Goal: Task Accomplishment & Management: Manage account settings

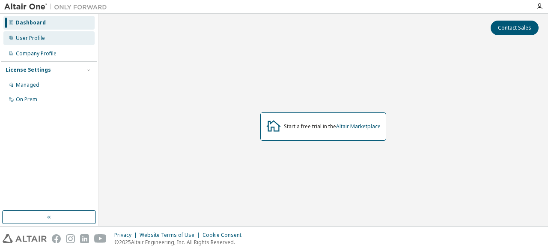
click at [50, 41] on div "User Profile" at bounding box center [48, 38] width 91 height 14
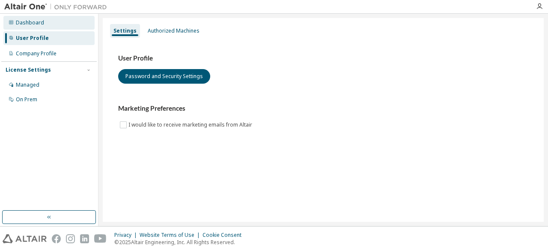
click at [41, 21] on div "Dashboard" at bounding box center [30, 22] width 28 height 7
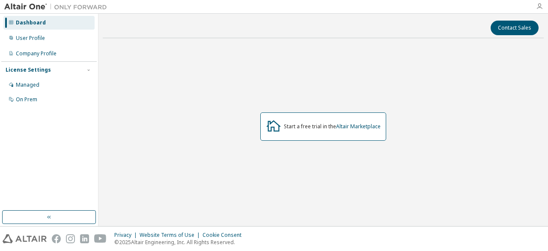
click at [540, 8] on icon "button" at bounding box center [539, 6] width 7 height 7
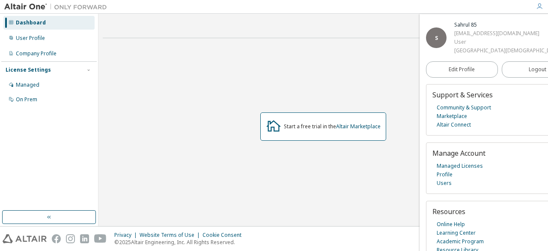
click at [359, 70] on div "Start a free trial in the Altair Marketplace" at bounding box center [323, 126] width 441 height 163
click at [25, 35] on div "User Profile" at bounding box center [30, 38] width 29 height 7
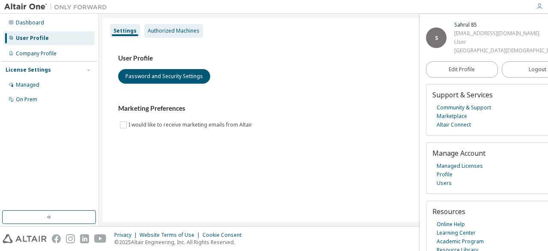
click at [155, 34] on div "Authorized Machines" at bounding box center [174, 30] width 52 height 7
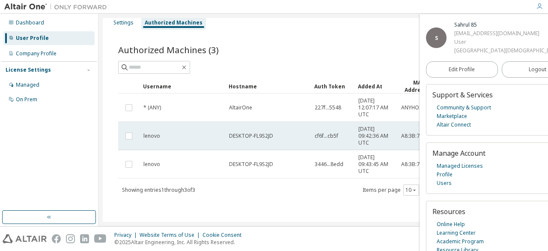
scroll to position [1, 0]
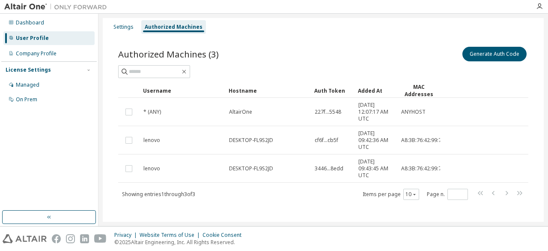
scroll to position [0, 0]
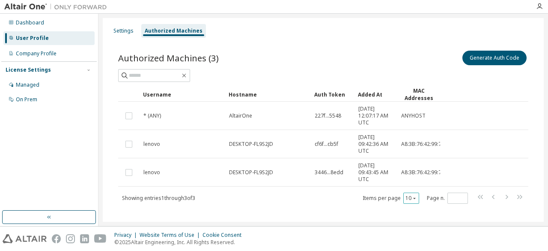
click at [412, 197] on icon "button" at bounding box center [414, 197] width 5 height 5
click at [123, 34] on div "Settings" at bounding box center [123, 30] width 20 height 7
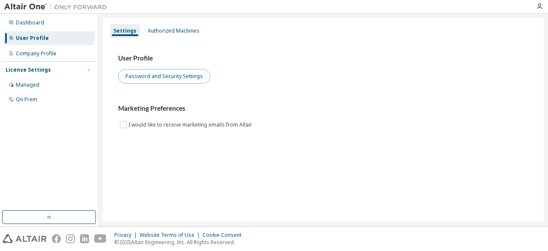
click at [136, 77] on button "Password and Security Settings" at bounding box center [164, 76] width 92 height 15
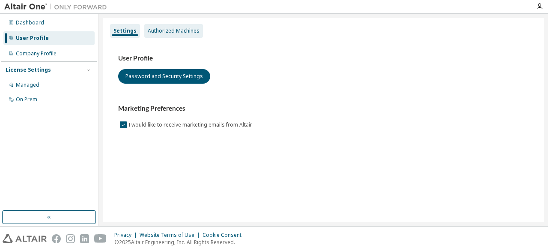
click at [159, 28] on div "Authorized Machines" at bounding box center [174, 30] width 52 height 7
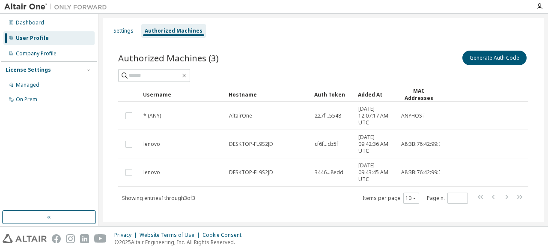
scroll to position [8, 0]
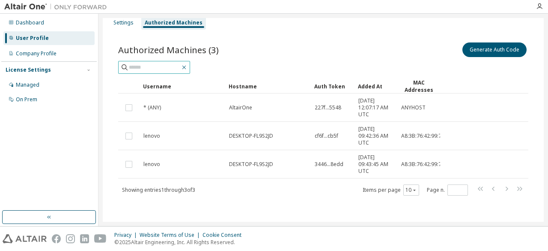
click at [188, 65] on icon "button" at bounding box center [184, 67] width 7 height 7
click at [171, 64] on input "text" at bounding box center [154, 67] width 51 height 9
type input "******"
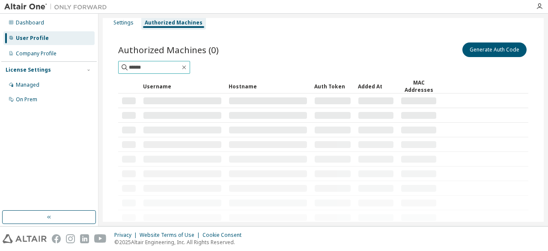
scroll to position [0, 0]
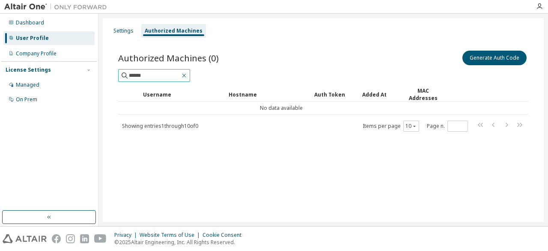
click at [188, 76] on icon "button" at bounding box center [184, 75] width 7 height 7
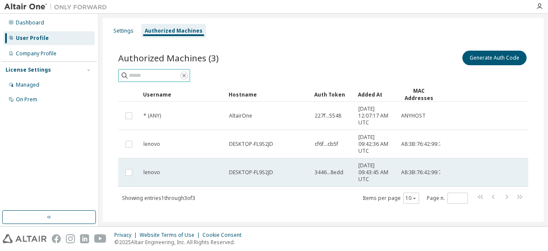
scroll to position [8, 0]
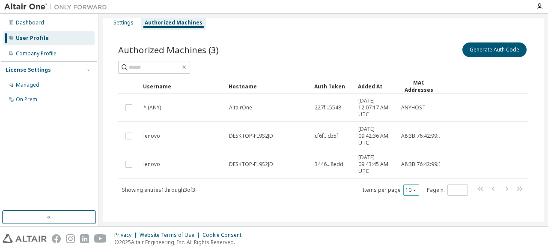
click at [412, 188] on icon "button" at bounding box center [414, 189] width 5 height 5
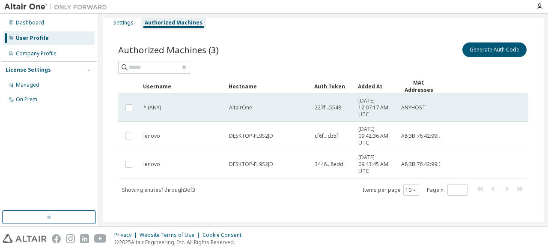
click at [355, 107] on td "[DATE] 12:07:17 AM UTC" at bounding box center [376, 107] width 43 height 28
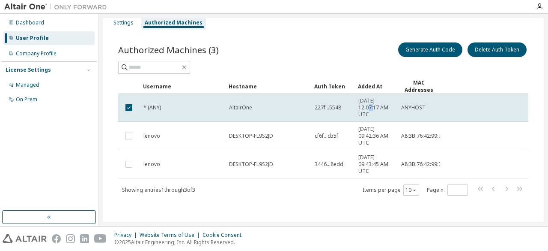
click at [355, 107] on td "[DATE] 12:07:17 AM UTC" at bounding box center [376, 107] width 43 height 28
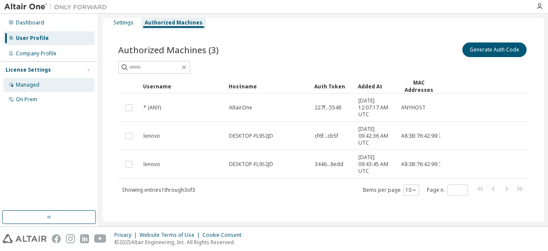
click at [45, 88] on div "Managed" at bounding box center [48, 85] width 91 height 14
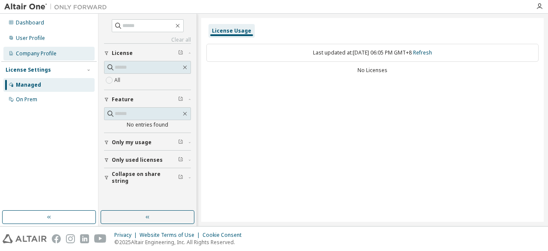
click at [59, 57] on div "Company Profile" at bounding box center [48, 54] width 91 height 14
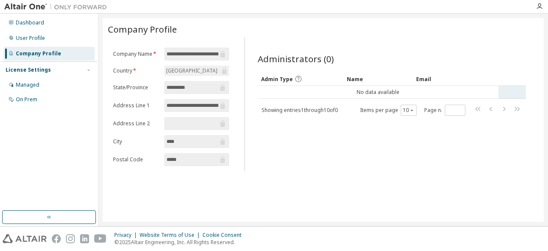
click at [296, 89] on td "No data available" at bounding box center [378, 92] width 241 height 13
click at [53, 42] on div "User Profile" at bounding box center [48, 38] width 91 height 14
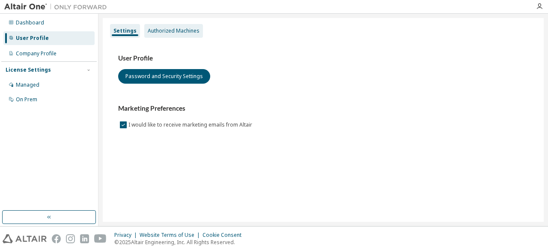
click at [149, 33] on div "Authorized Machines" at bounding box center [174, 30] width 52 height 7
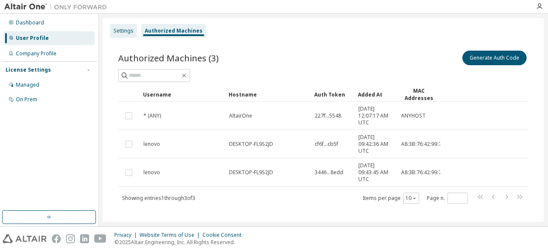
click at [127, 37] on div "Settings" at bounding box center [123, 31] width 27 height 14
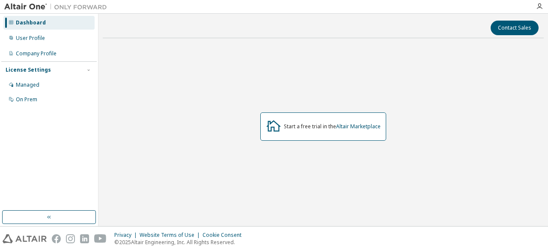
click at [310, 127] on div "Start a free trial in the Altair Marketplace" at bounding box center [332, 126] width 97 height 7
click at [277, 129] on icon at bounding box center [273, 125] width 15 height 15
click at [539, 6] on icon "button" at bounding box center [539, 6] width 7 height 7
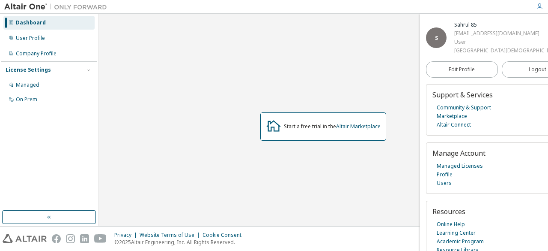
click at [454, 46] on div "User" at bounding box center [513, 42] width 118 height 9
